Goal: Check status: Check status

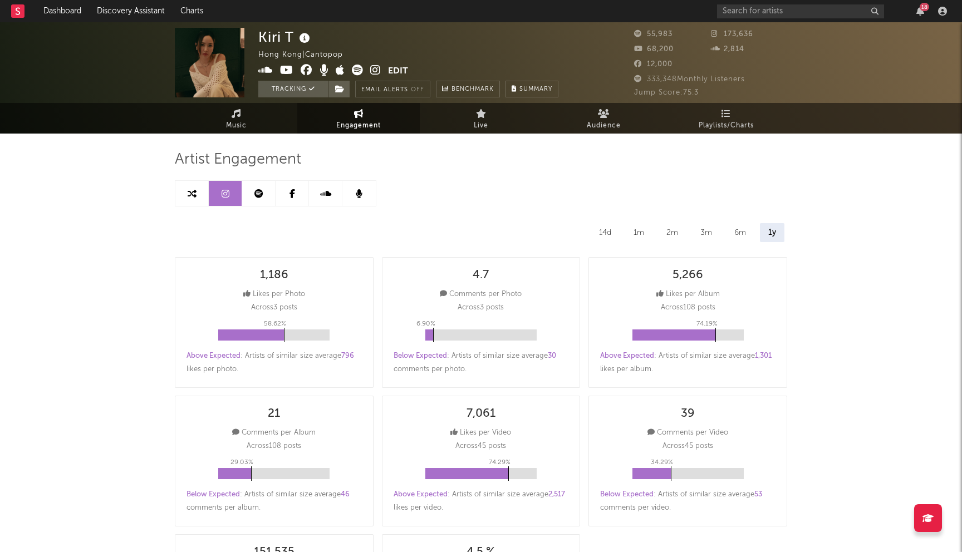
select select "6m"
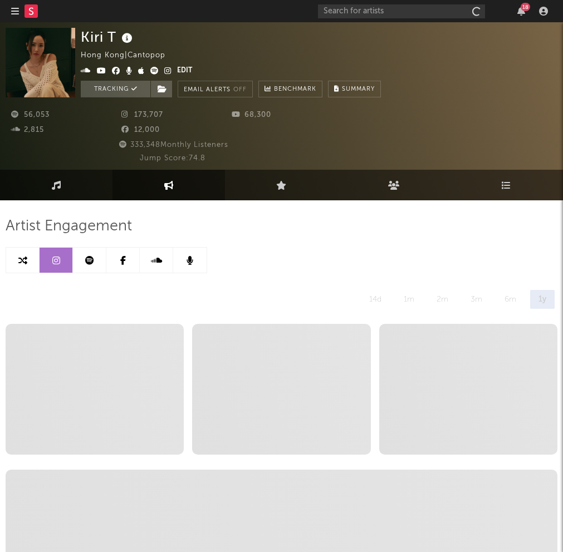
click at [165, 188] on icon at bounding box center [168, 185] width 9 height 9
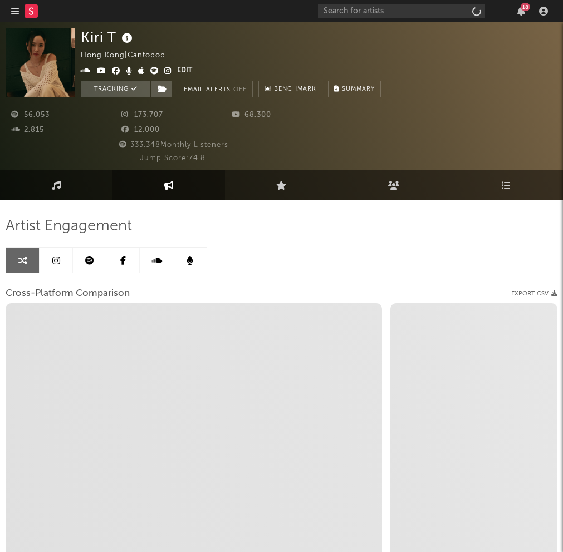
select select "1w"
click at [49, 262] on link at bounding box center [56, 260] width 33 height 25
select select "6m"
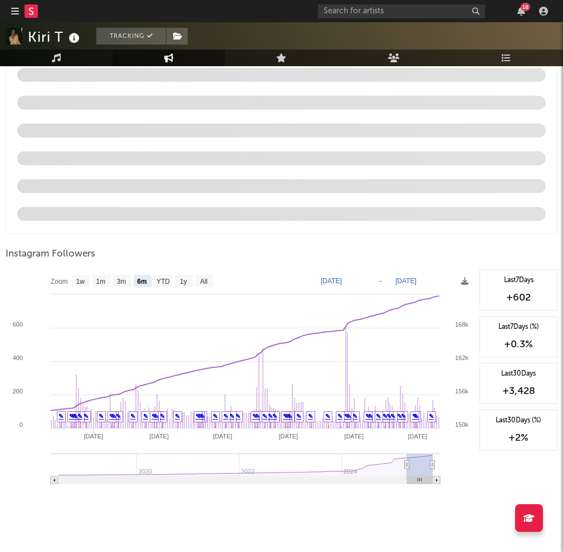
scroll to position [1353, 0]
